Goal: Information Seeking & Learning: Understand process/instructions

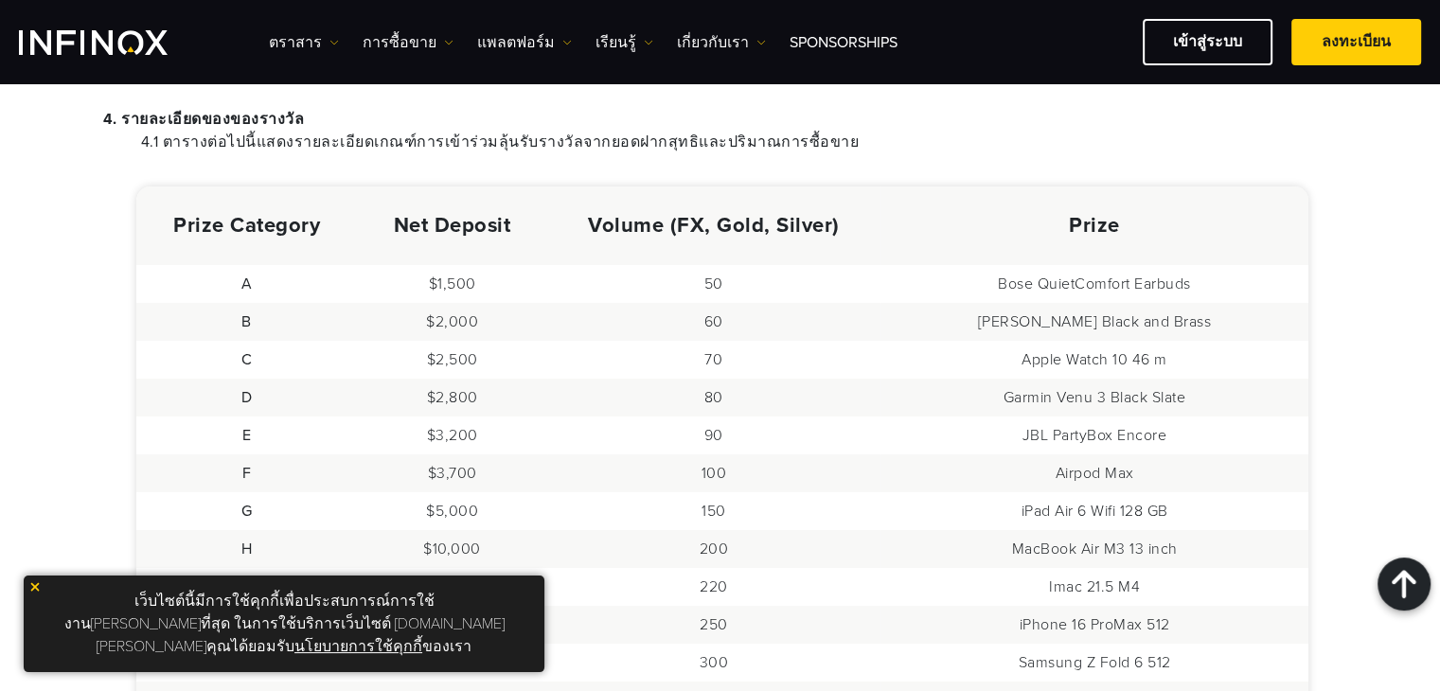
scroll to position [1041, 0]
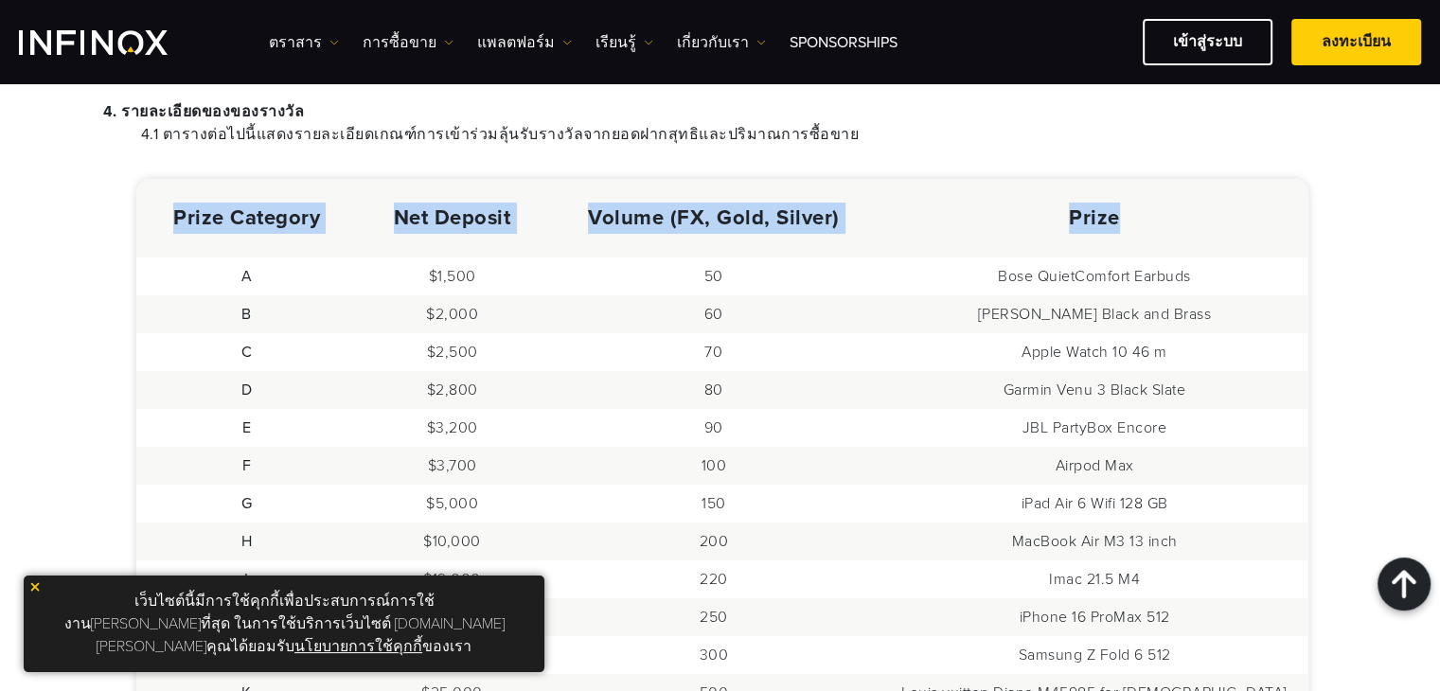
drag, startPoint x: 174, startPoint y: 197, endPoint x: 1156, endPoint y: 191, distance: 981.5
click at [1156, 191] on tr "Prize Category Net Deposit Volume (FX, Gold, Silver) Prize" at bounding box center [722, 218] width 1173 height 79
copy tr "Prize Category Net Deposit Volume (FX, Gold, Silver) Prize"
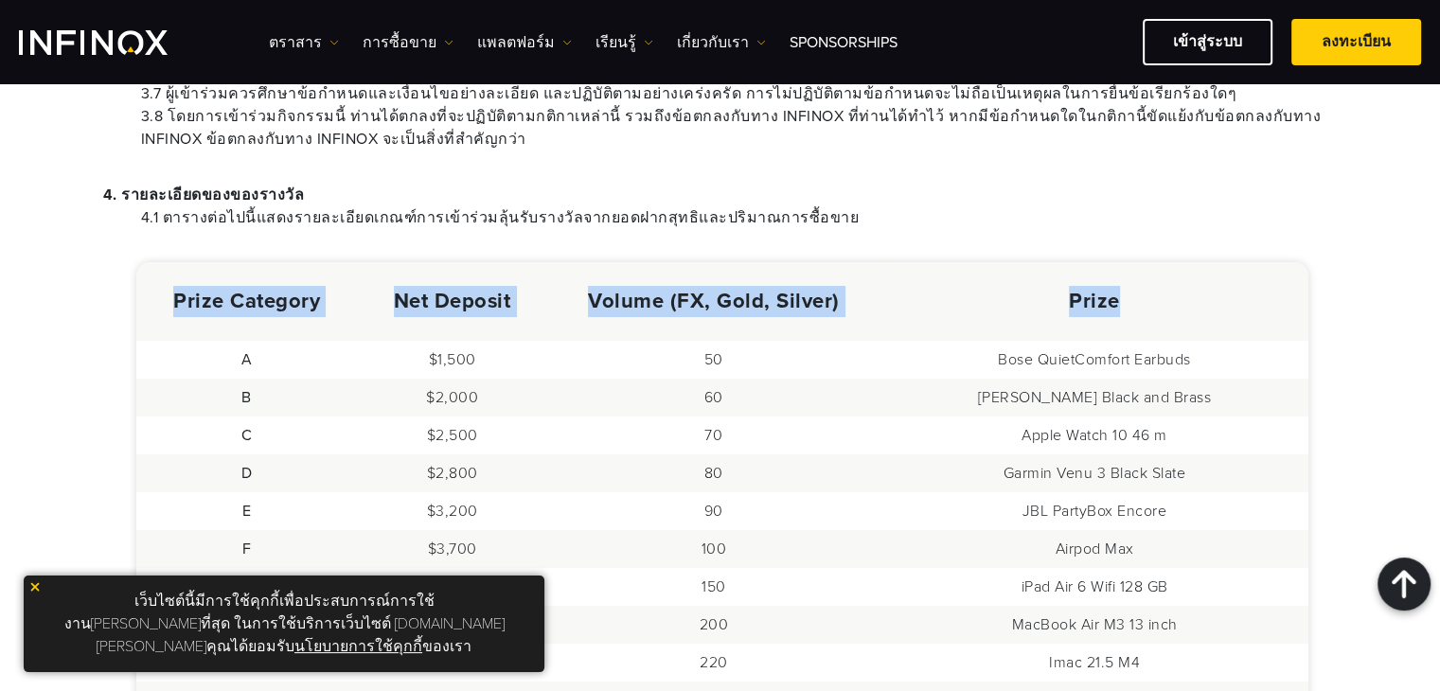
scroll to position [959, 0]
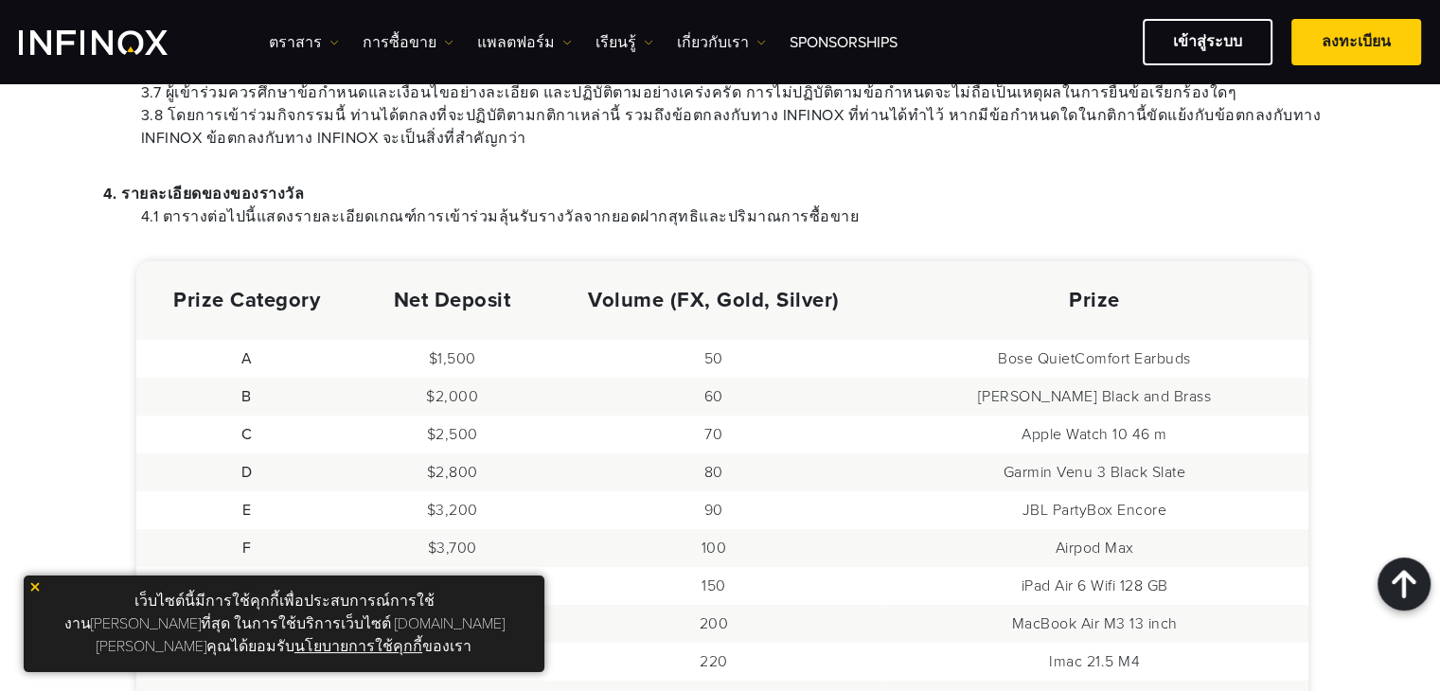
drag, startPoint x: 1023, startPoint y: 338, endPoint x: 1249, endPoint y: 334, distance: 226.2
click at [1249, 340] on td "Bose QuietComfort Earbuds" at bounding box center [1094, 359] width 428 height 38
copy td "Bose QuietComfort Earbuds"
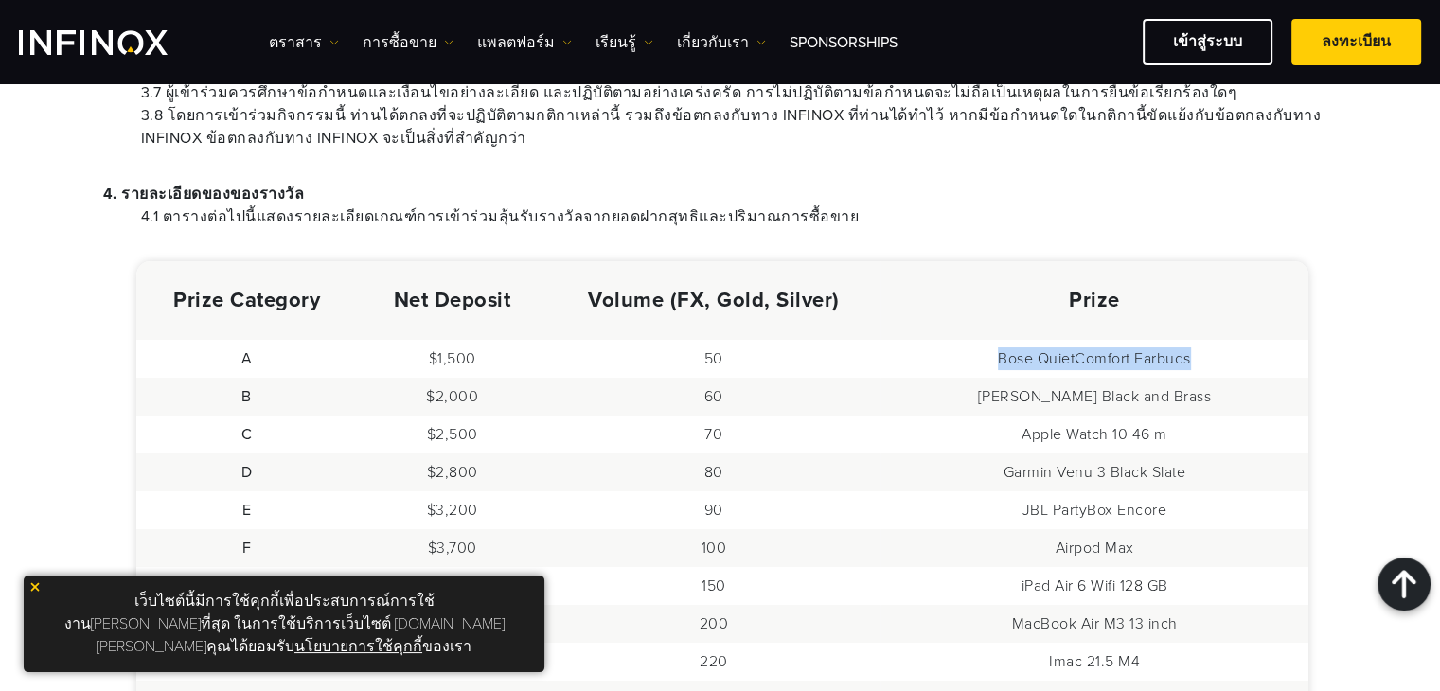
copy td "Bose QuietComfort Earbuds"
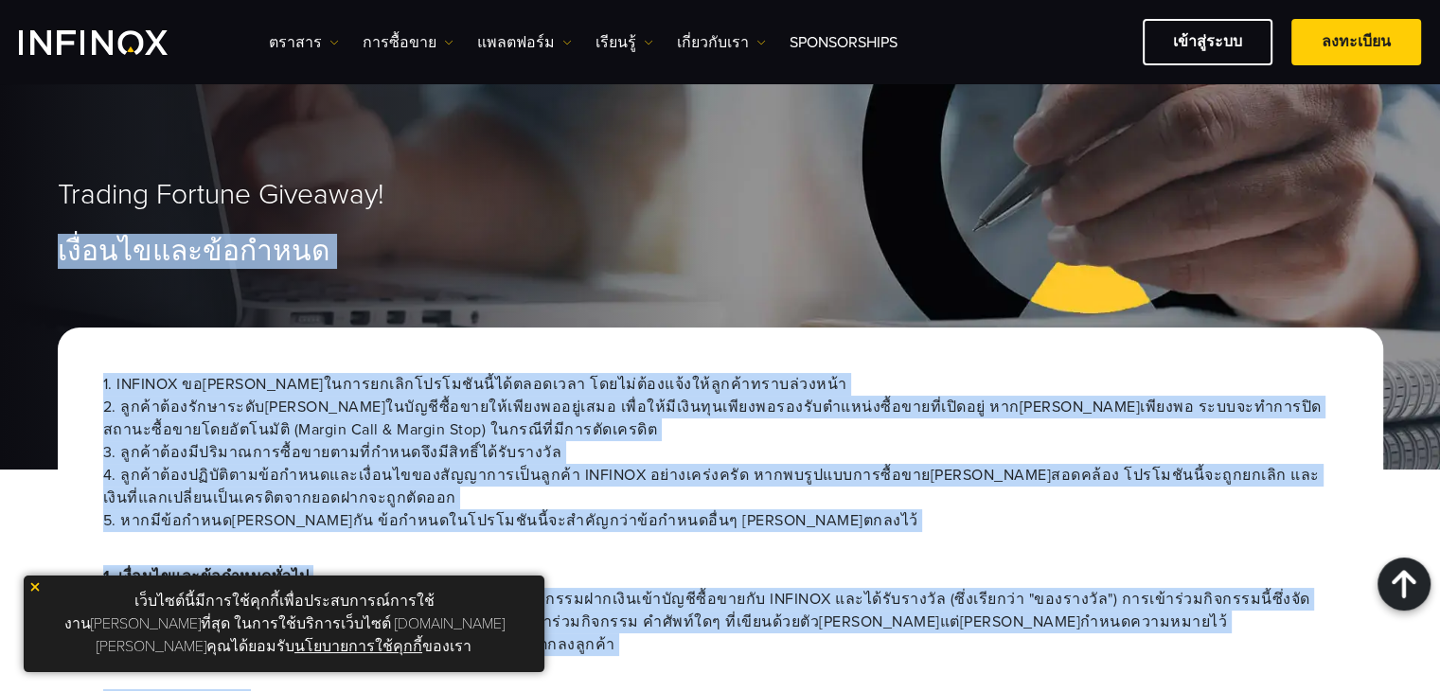
drag, startPoint x: 908, startPoint y: 434, endPoint x: 1009, endPoint y: -82, distance: 526.6
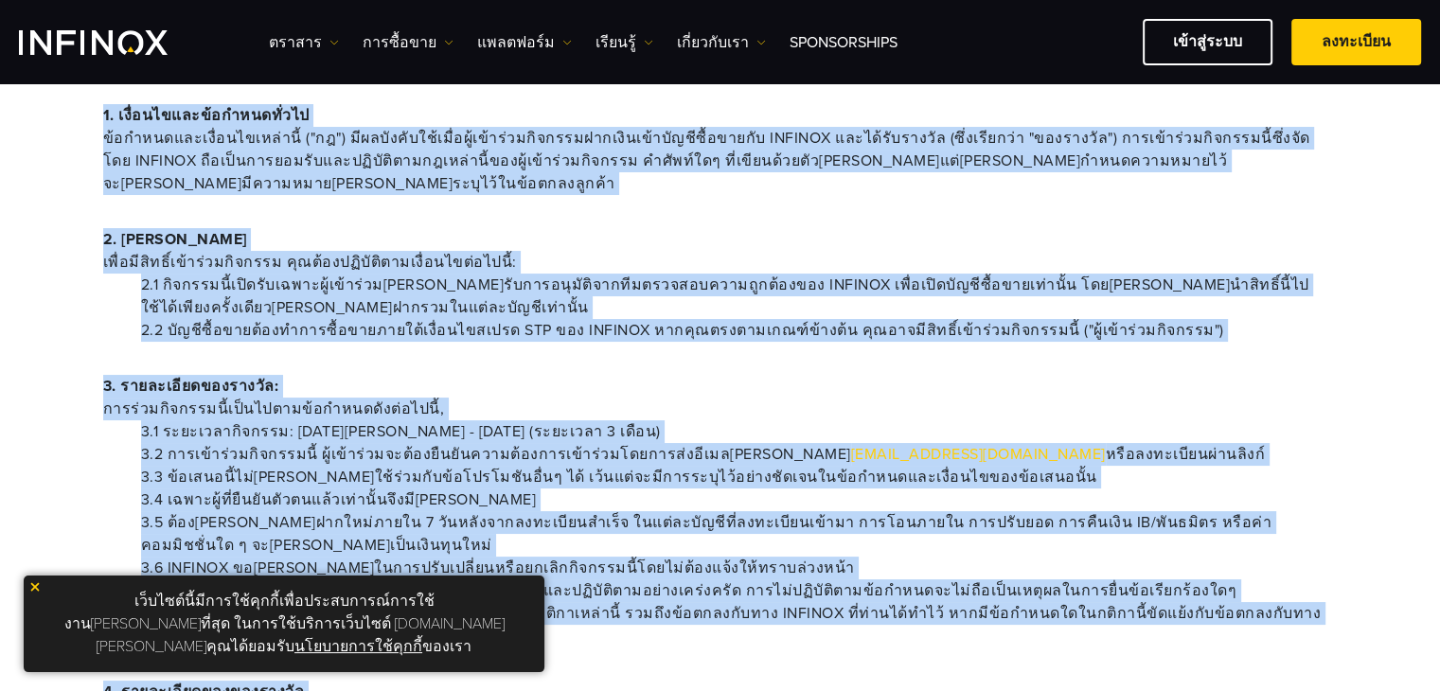
scroll to position [946, 0]
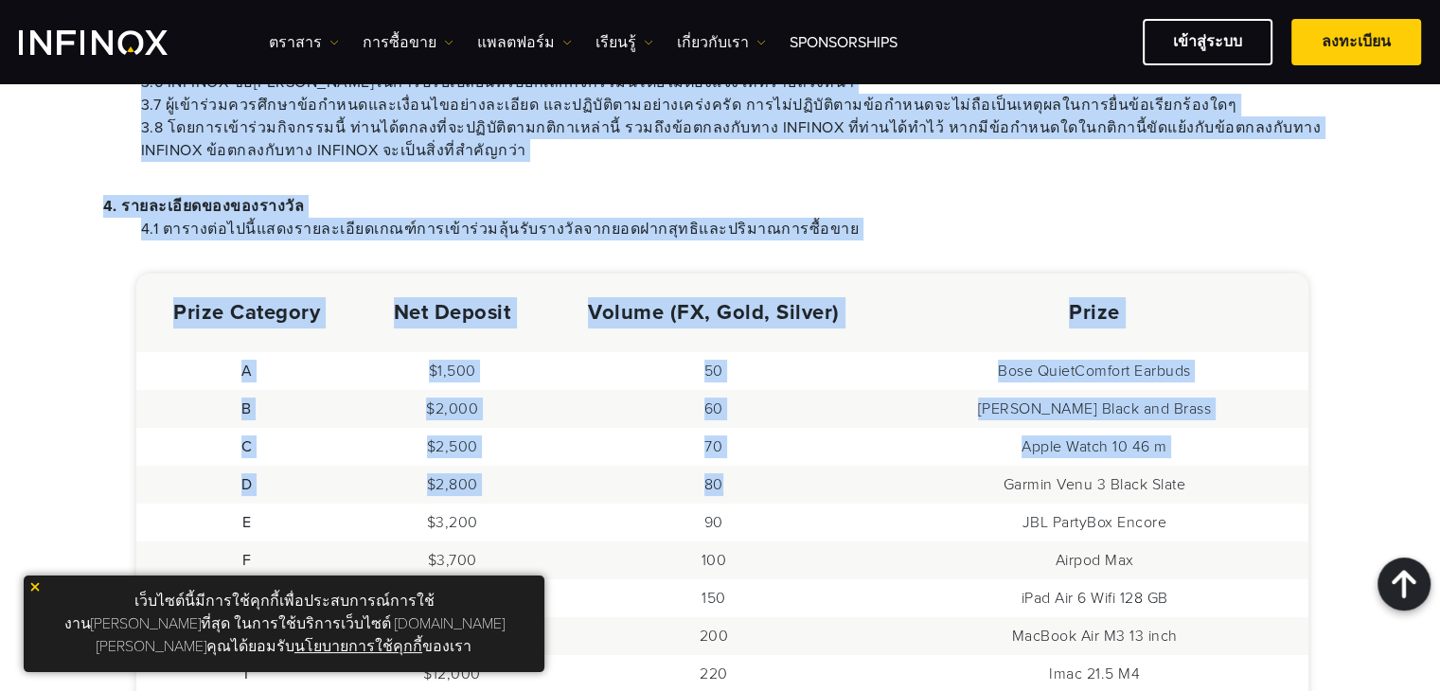
click at [1248, 434] on td "Apple Watch 10 46 m" at bounding box center [1094, 447] width 428 height 38
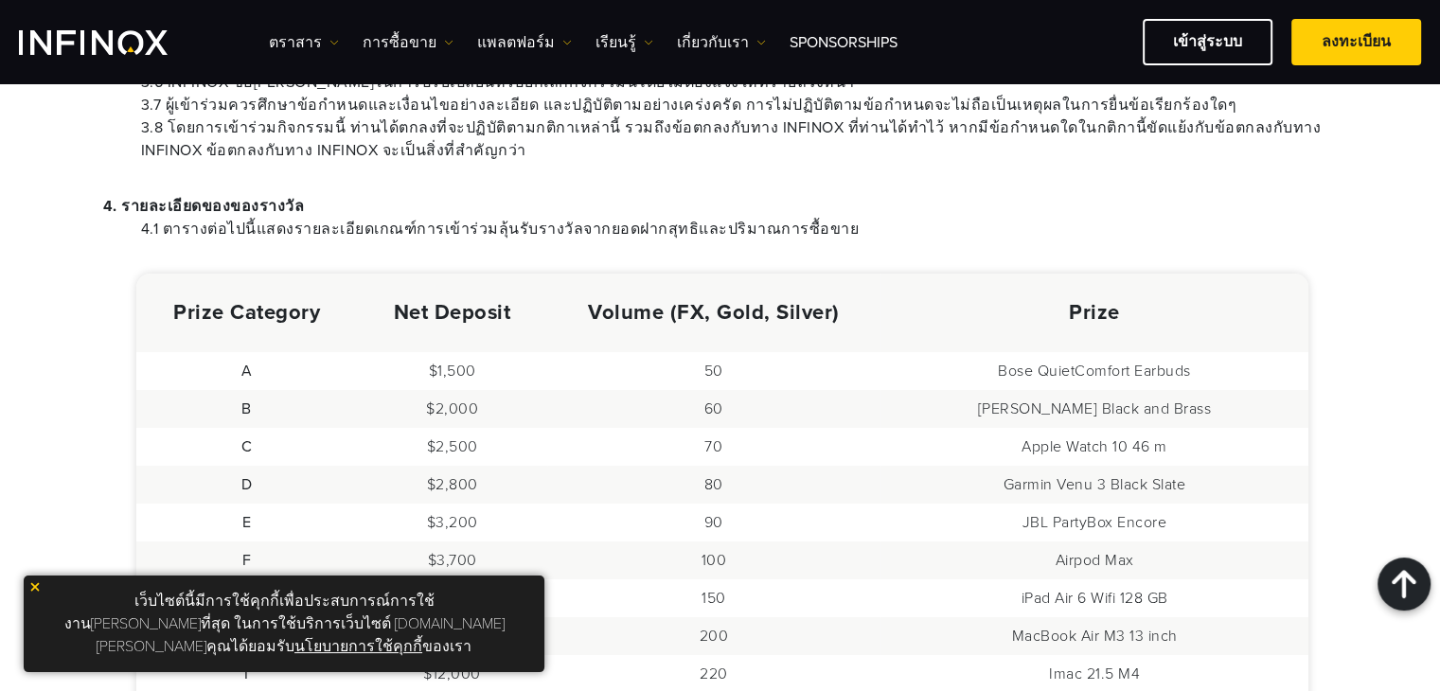
scroll to position [0, 0]
drag, startPoint x: 1019, startPoint y: 349, endPoint x: 1243, endPoint y: 345, distance: 223.4
click at [1243, 352] on td "Bose QuietComfort Earbuds" at bounding box center [1094, 371] width 428 height 38
copy td "Bose QuietComfort Earbuds"
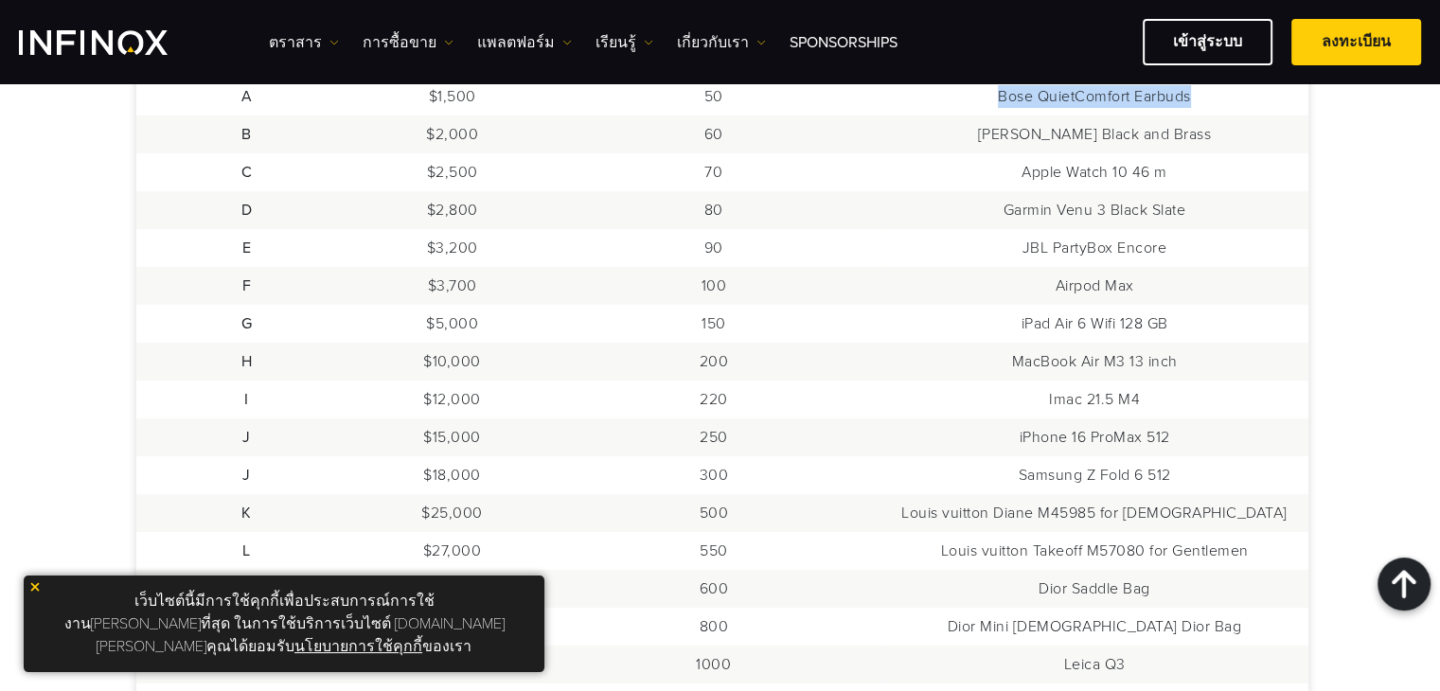
scroll to position [1420, 0]
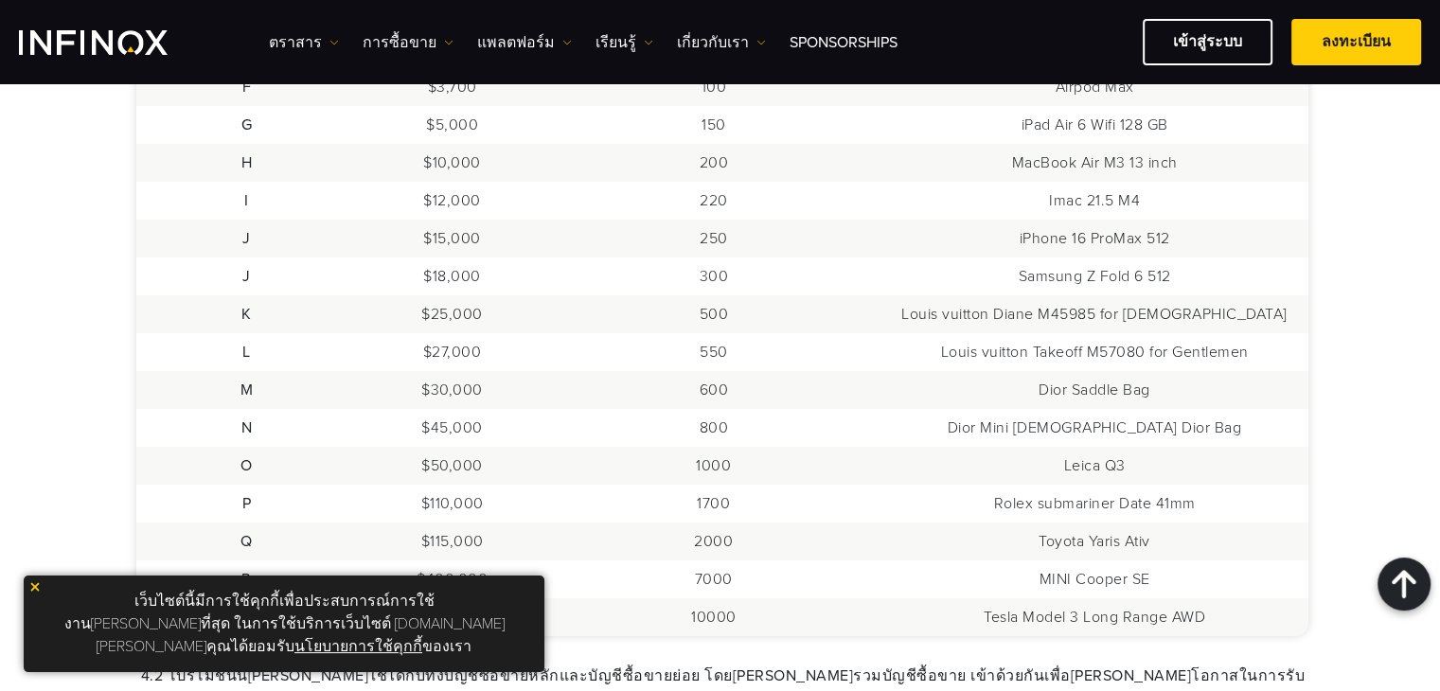
click at [1009, 598] on td "Tesla Model 3 Long Range AWD" at bounding box center [1094, 617] width 428 height 38
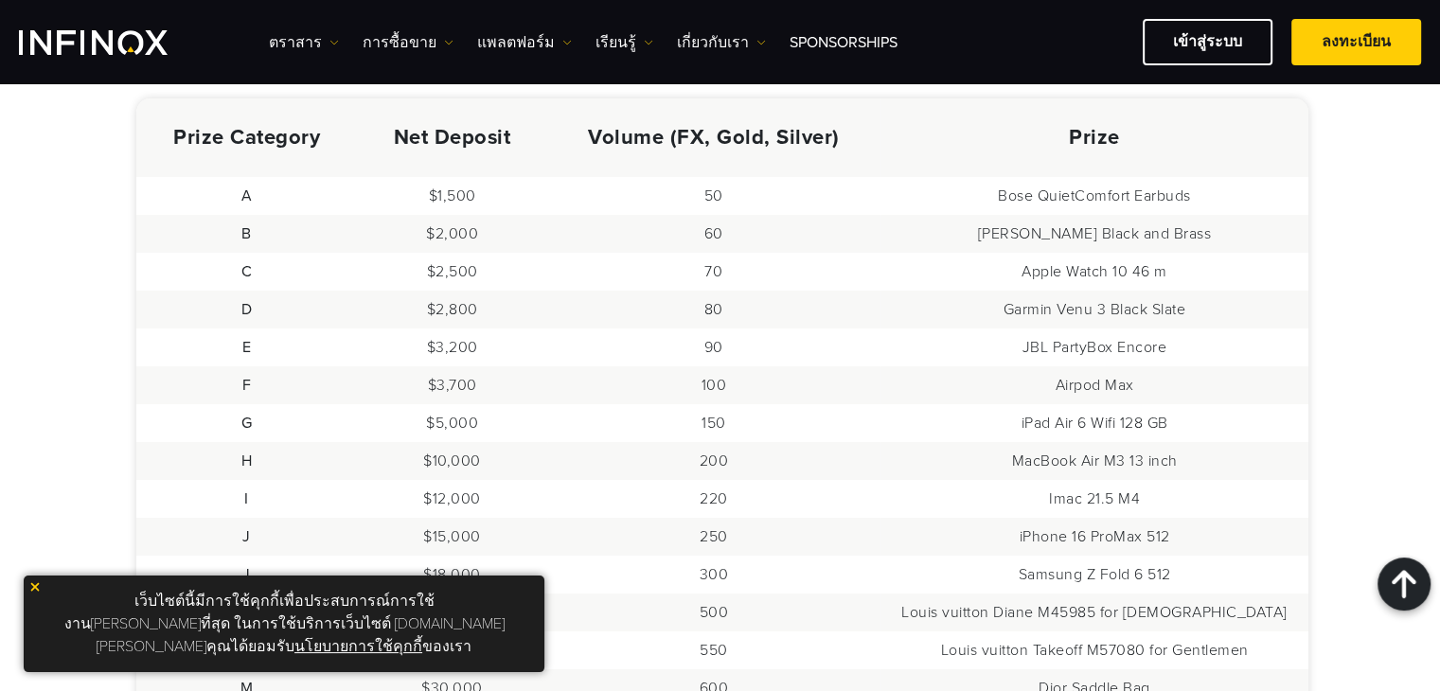
scroll to position [1136, 0]
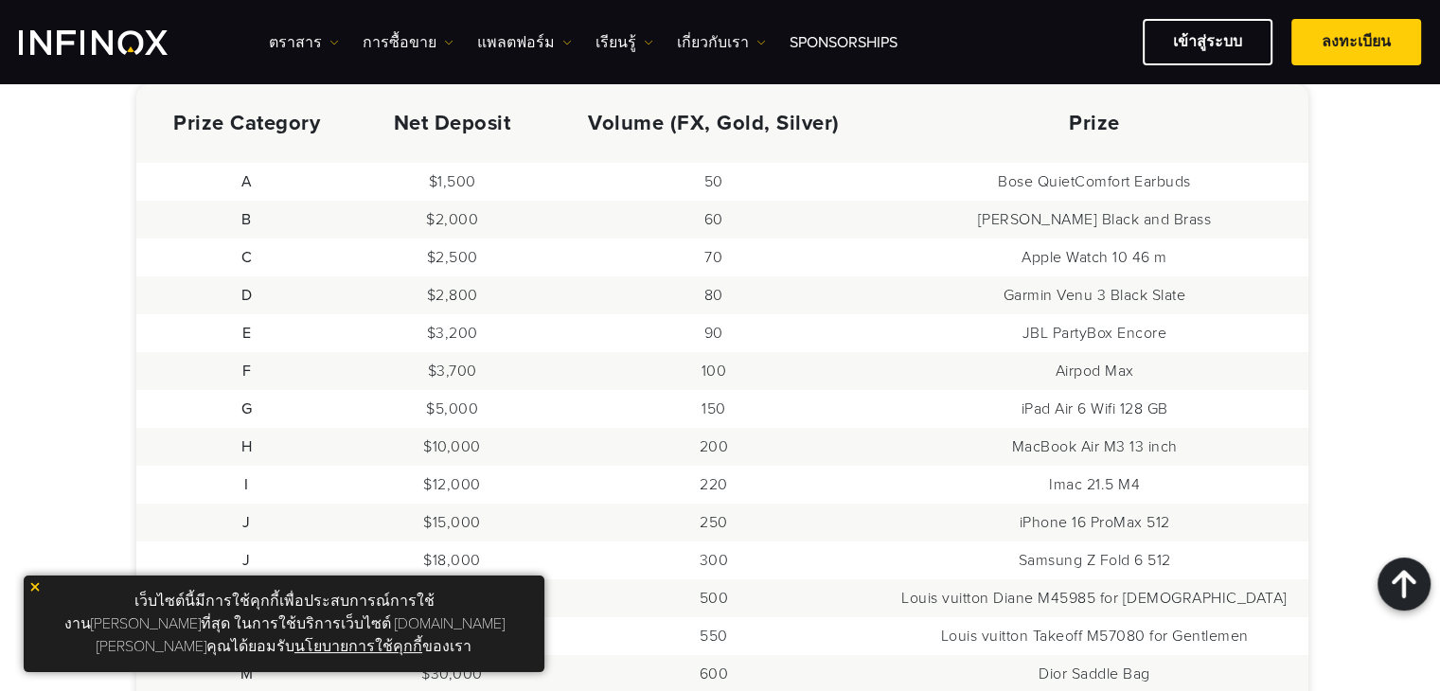
drag, startPoint x: 988, startPoint y: 201, endPoint x: 1272, endPoint y: 203, distance: 283.9
click at [1272, 203] on td "[PERSON_NAME] Black and Brass" at bounding box center [1094, 220] width 428 height 38
copy td "[PERSON_NAME] Black and Brass"
drag, startPoint x: 1044, startPoint y: 239, endPoint x: 1206, endPoint y: 240, distance: 161.9
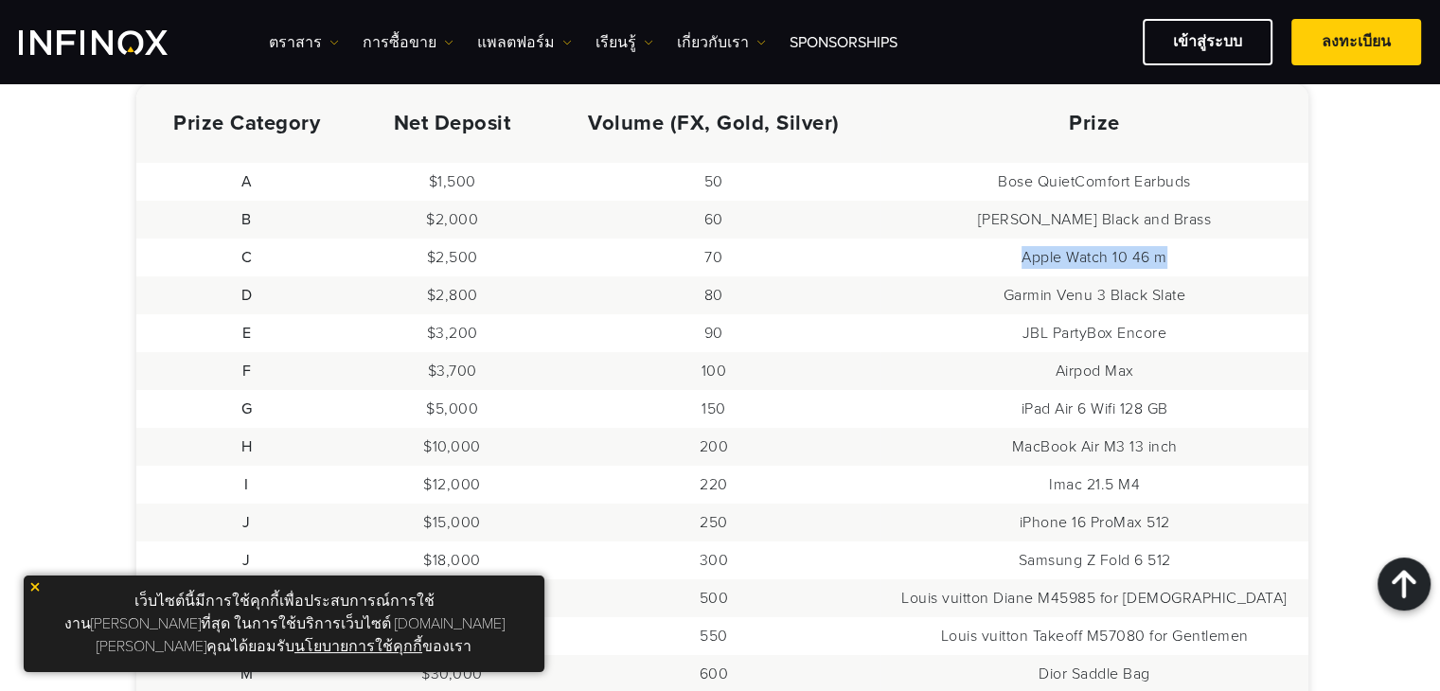
click at [1206, 240] on td "Apple Watch 10 46 m" at bounding box center [1094, 258] width 428 height 38
copy td "Apple Watch 10 46 m"
drag, startPoint x: 292, startPoint y: 274, endPoint x: 542, endPoint y: 256, distance: 251.4
click at [542, 276] on tr "D $2,800 80 Garmin Venu 3 Black Slate" at bounding box center [722, 295] width 1173 height 38
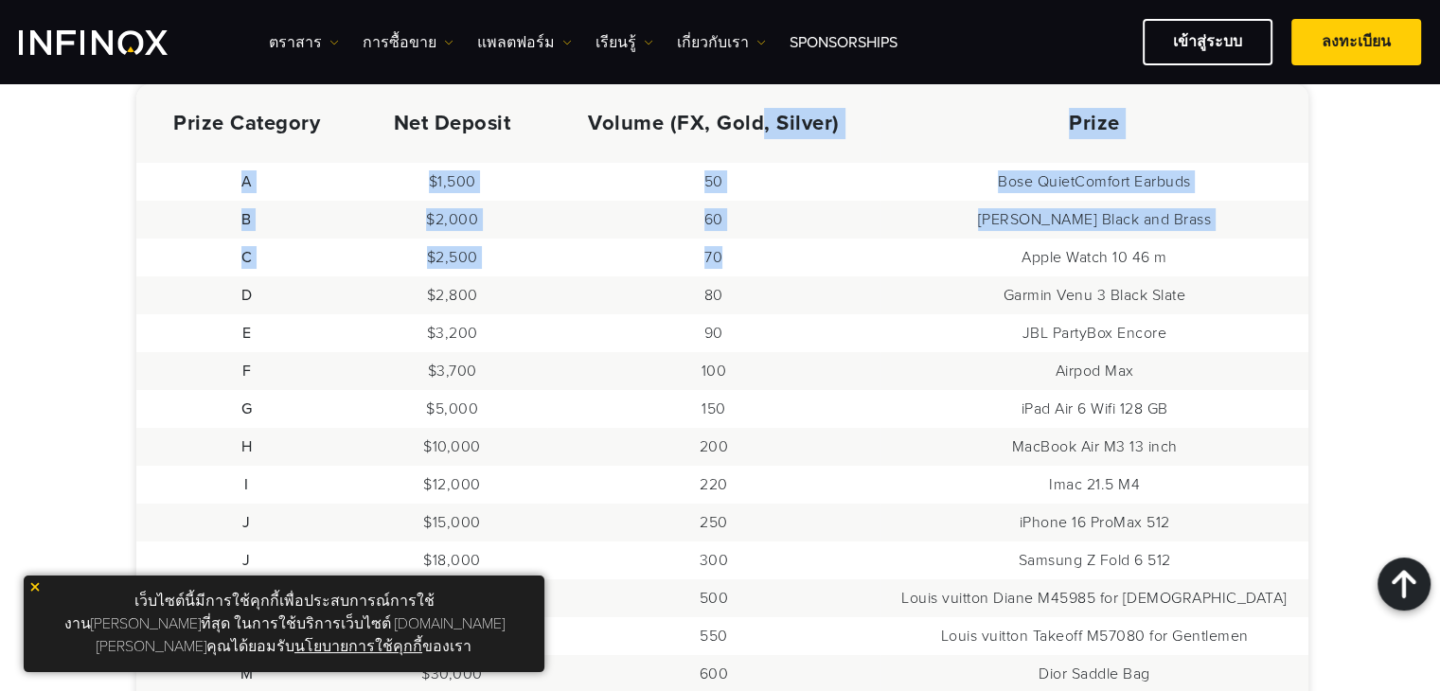
drag, startPoint x: 823, startPoint y: 221, endPoint x: 973, endPoint y: 245, distance: 151.6
click at [960, 243] on table "Prize Category Net Deposit Volume (FX, Gold, Silver) Prize A $1,500 50 Bose Qui…" at bounding box center [722, 502] width 1173 height 836
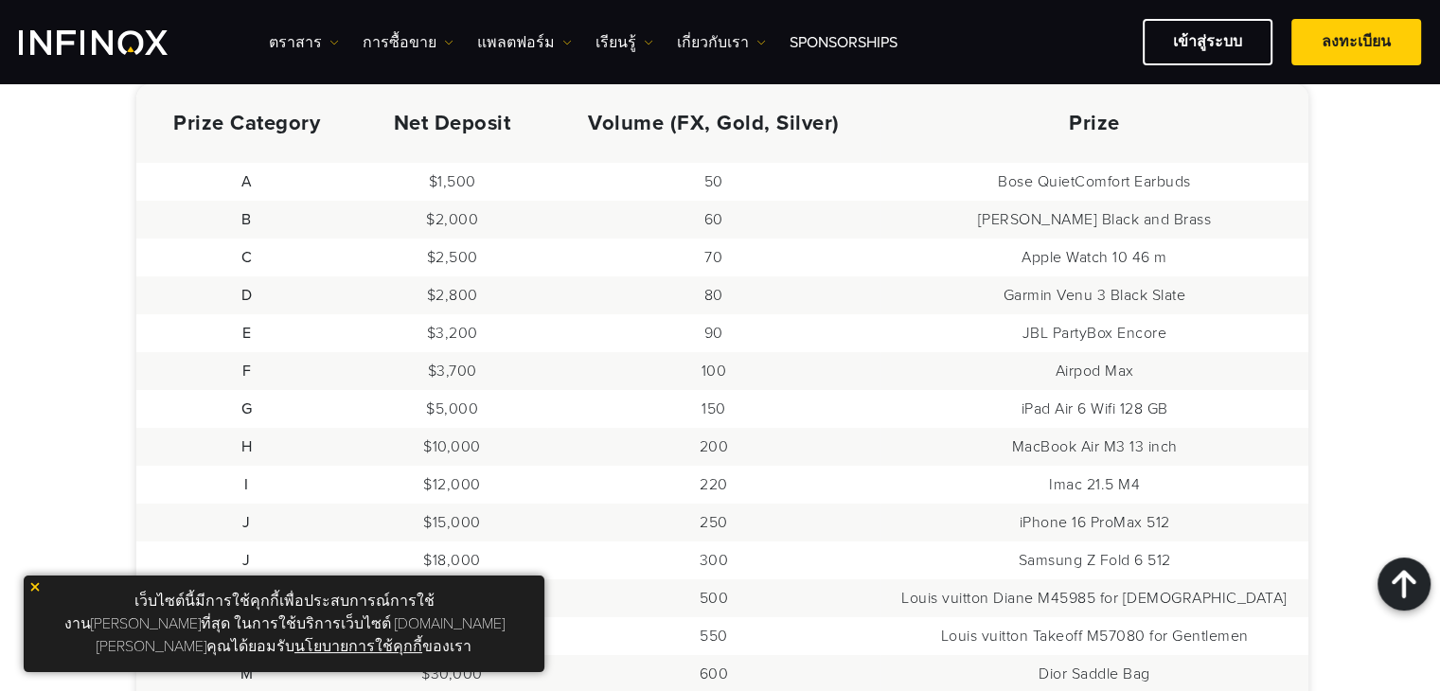
click at [945, 276] on td "Garmin Venu 3 Black Slate" at bounding box center [1094, 295] width 428 height 38
drag, startPoint x: 1020, startPoint y: 273, endPoint x: 1235, endPoint y: 277, distance: 214.9
click at [1235, 277] on td "Garmin Venu 3 Black Slate" at bounding box center [1094, 295] width 428 height 38
copy td "Garmin Venu 3 Black Slate"
